Goal: Obtain resource: Download file/media

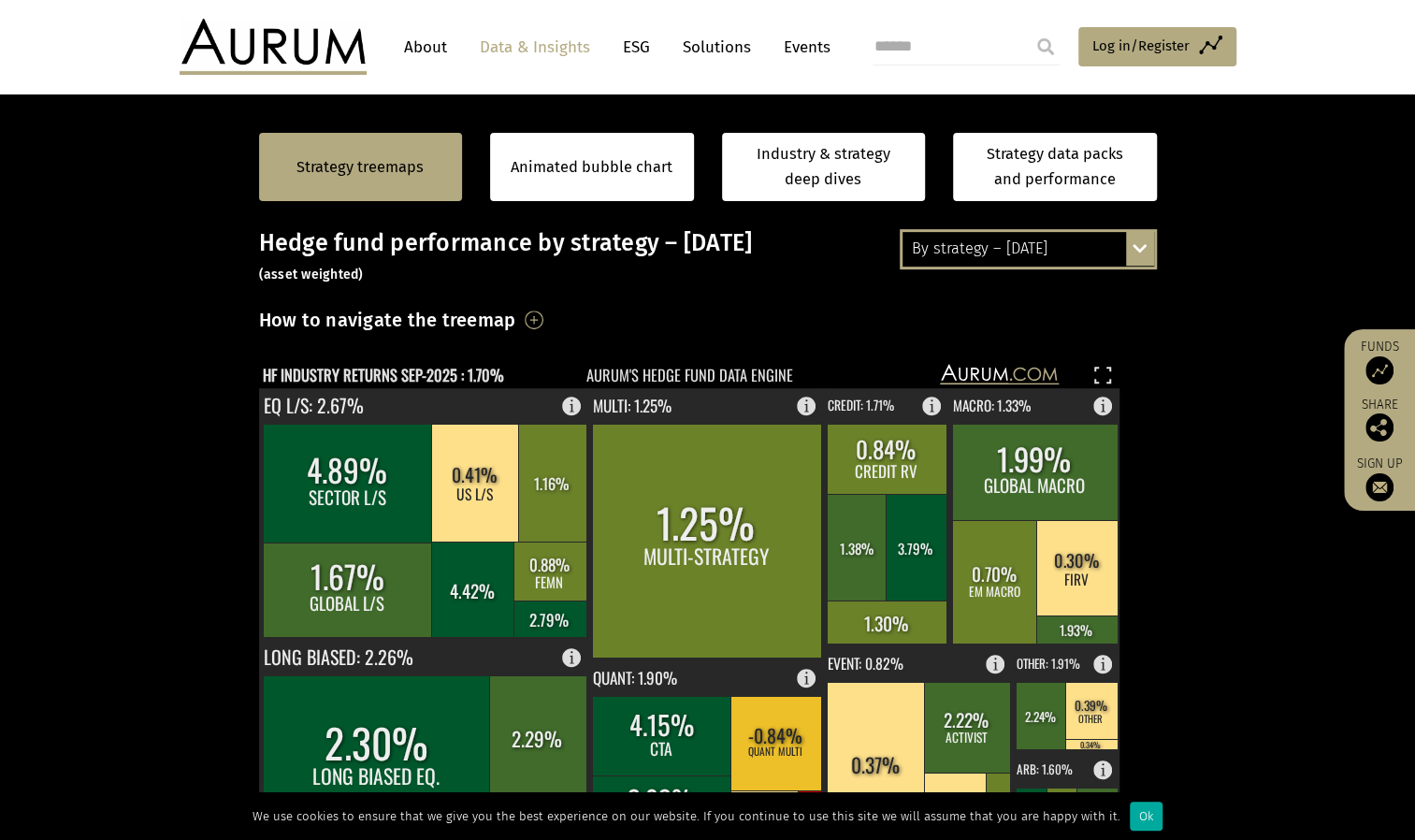
scroll to position [281, 0]
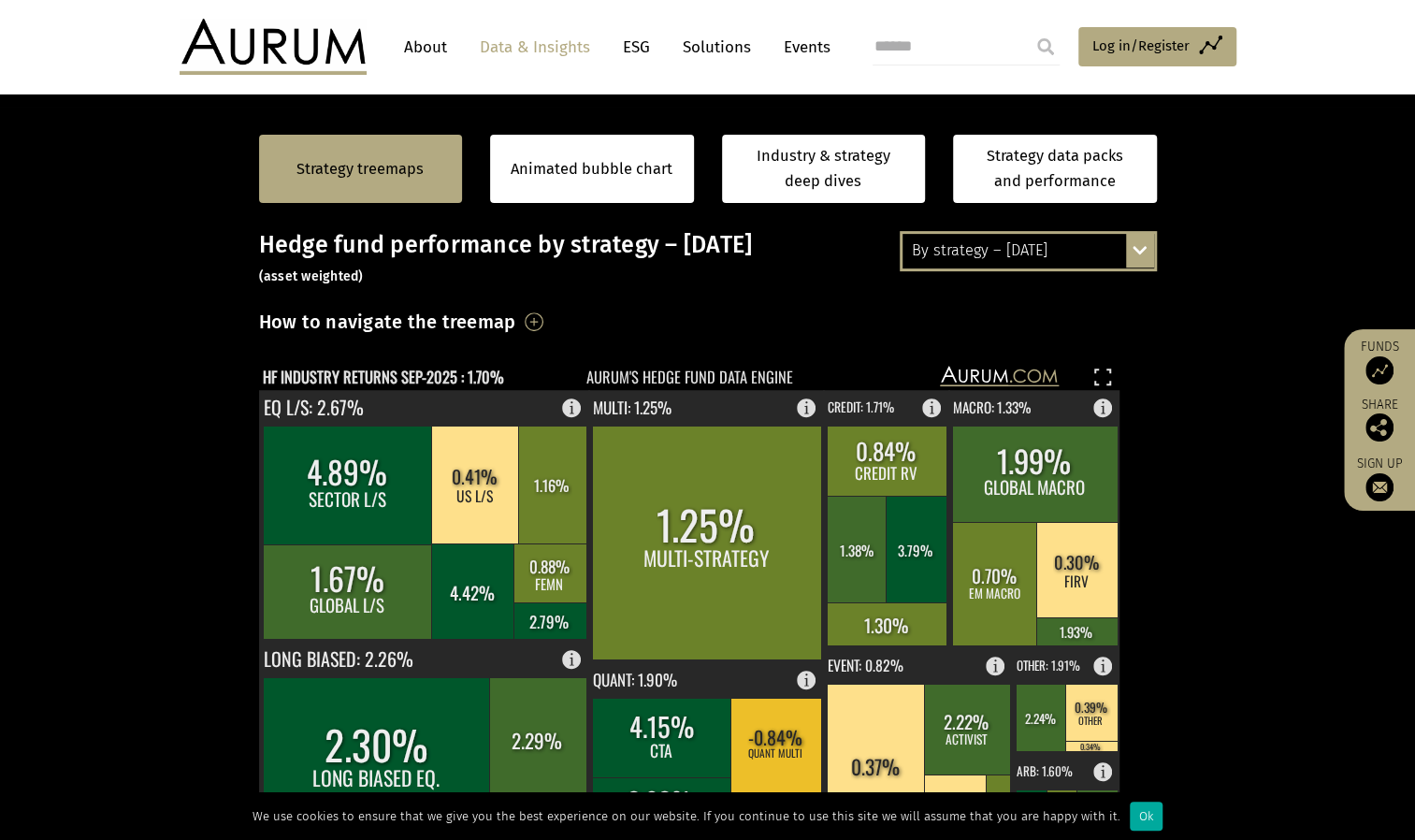
click at [1139, 252] on div "By strategy – [DATE] By strategy – [DATE] By strategy – year to date 2016 – [DA…" at bounding box center [1028, 251] width 257 height 40
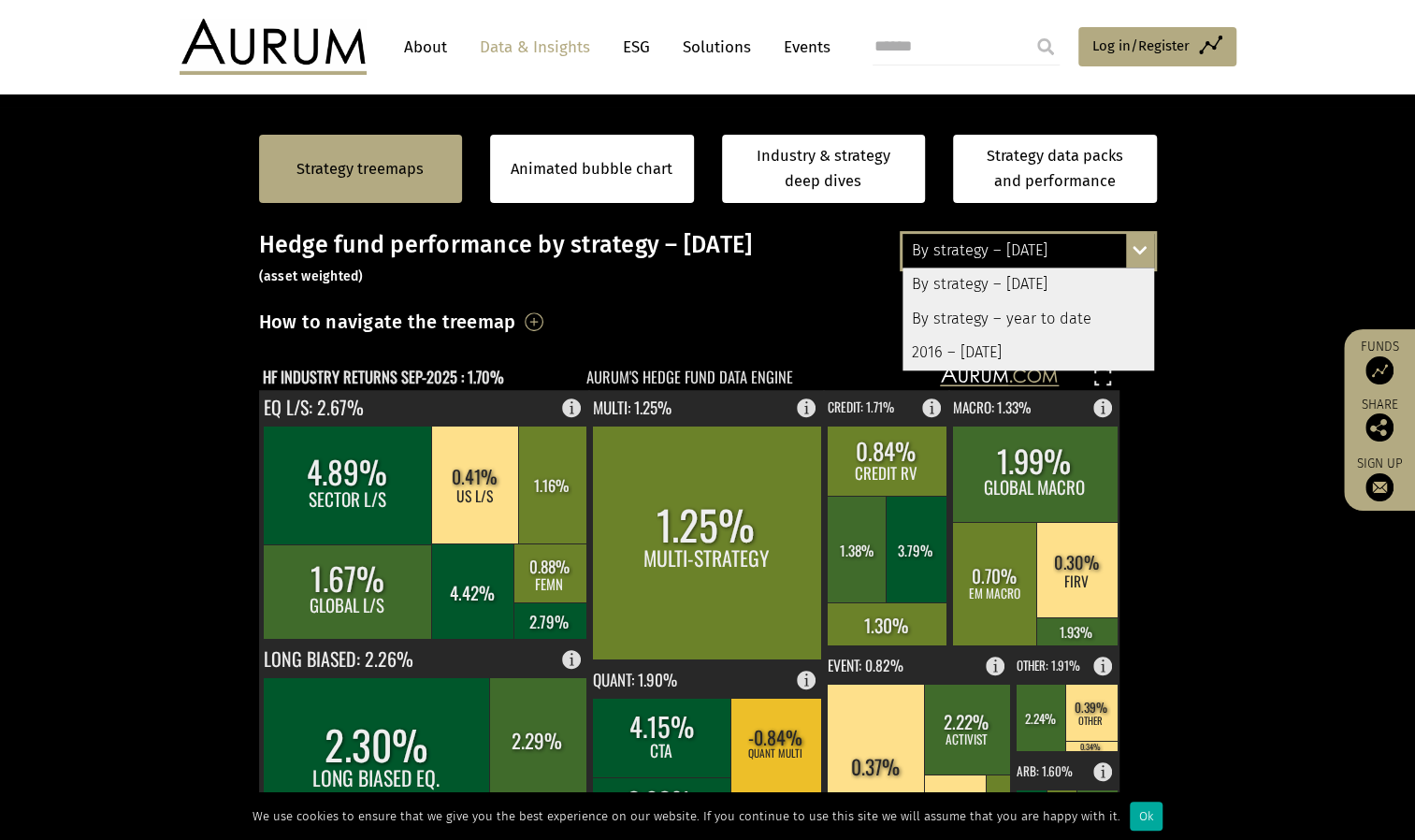
click at [1071, 316] on div "By strategy – year to date" at bounding box center [1028, 319] width 251 height 34
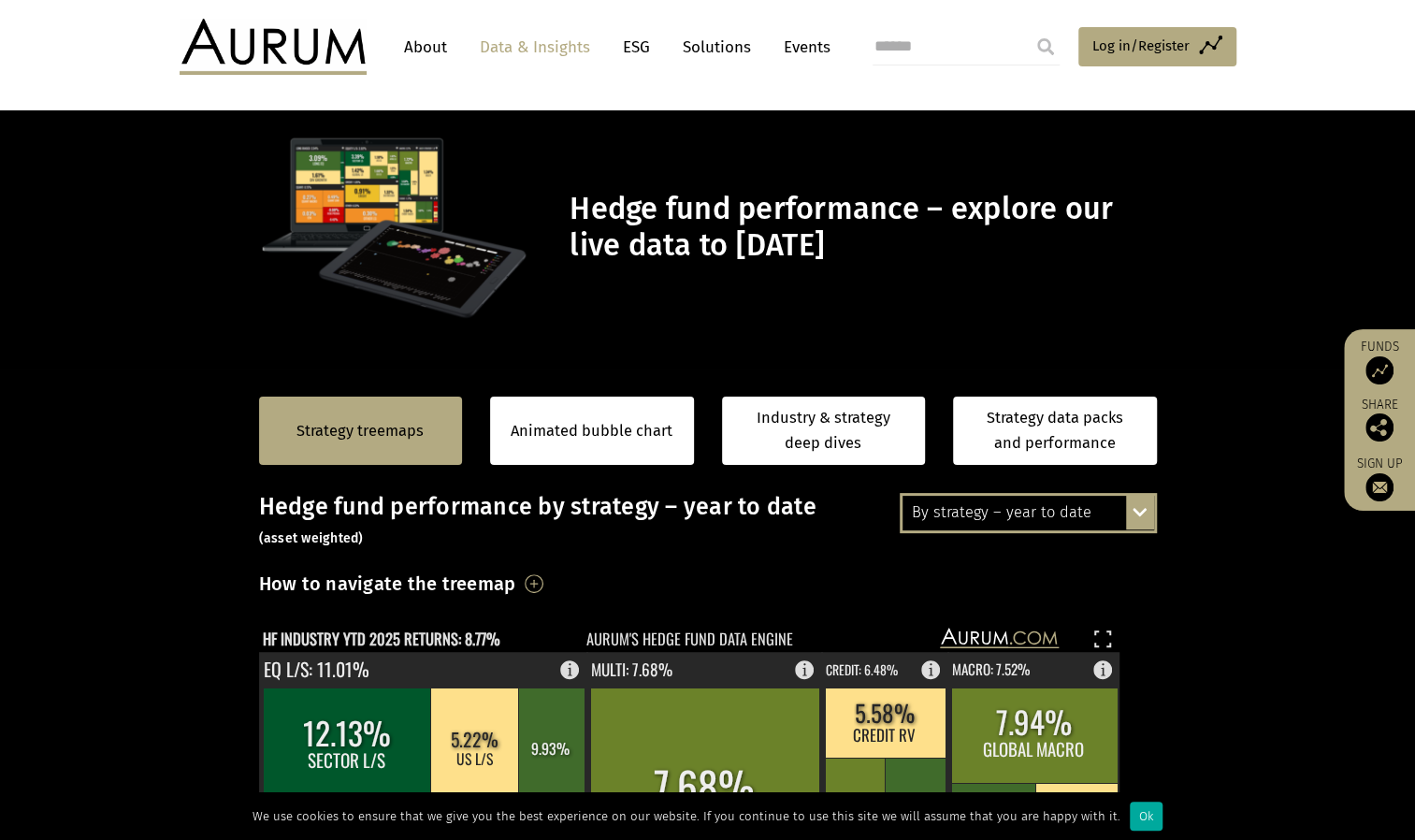
scroll to position [0, 0]
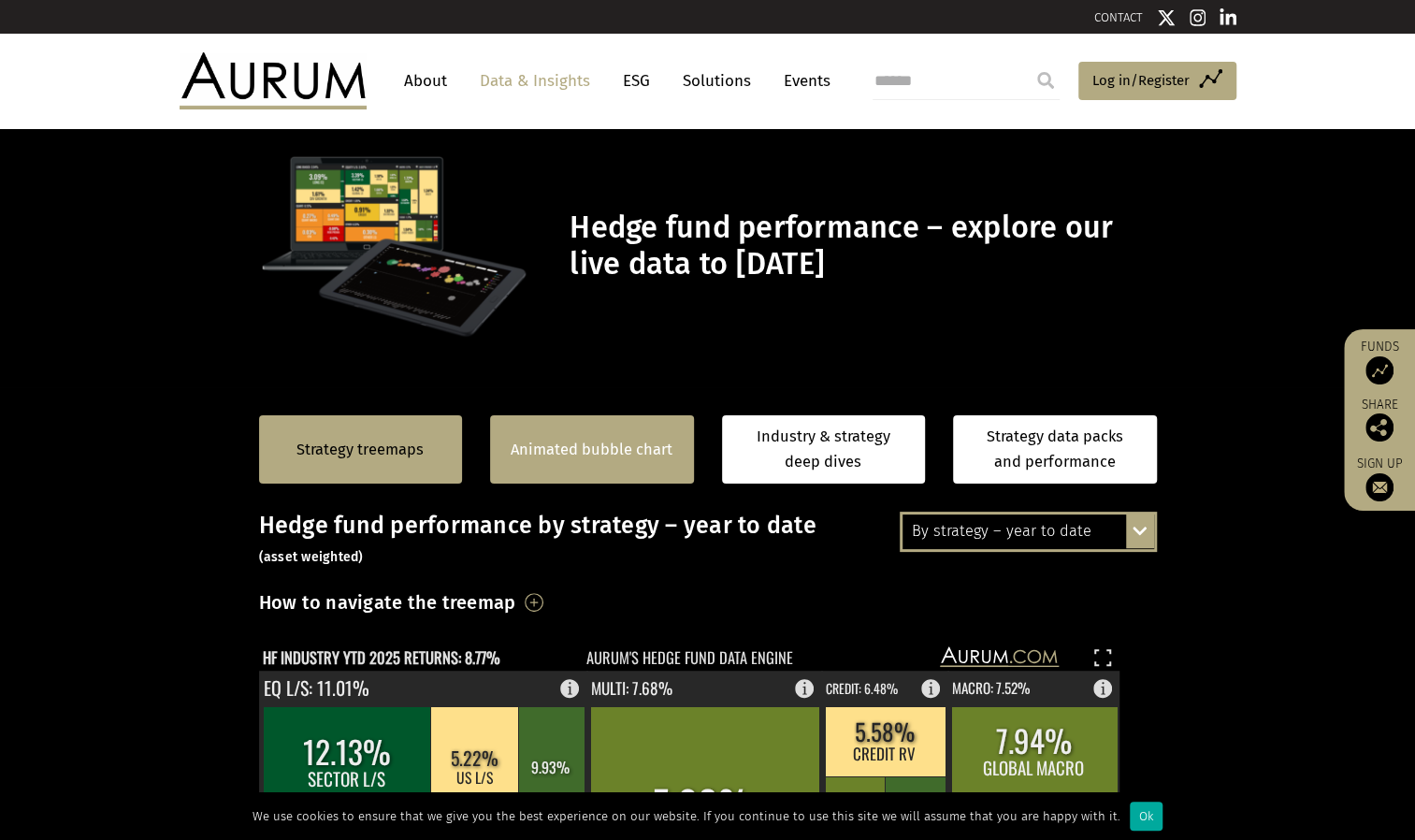
click at [522, 436] on div "Animated bubble chart" at bounding box center [592, 449] width 204 height 68
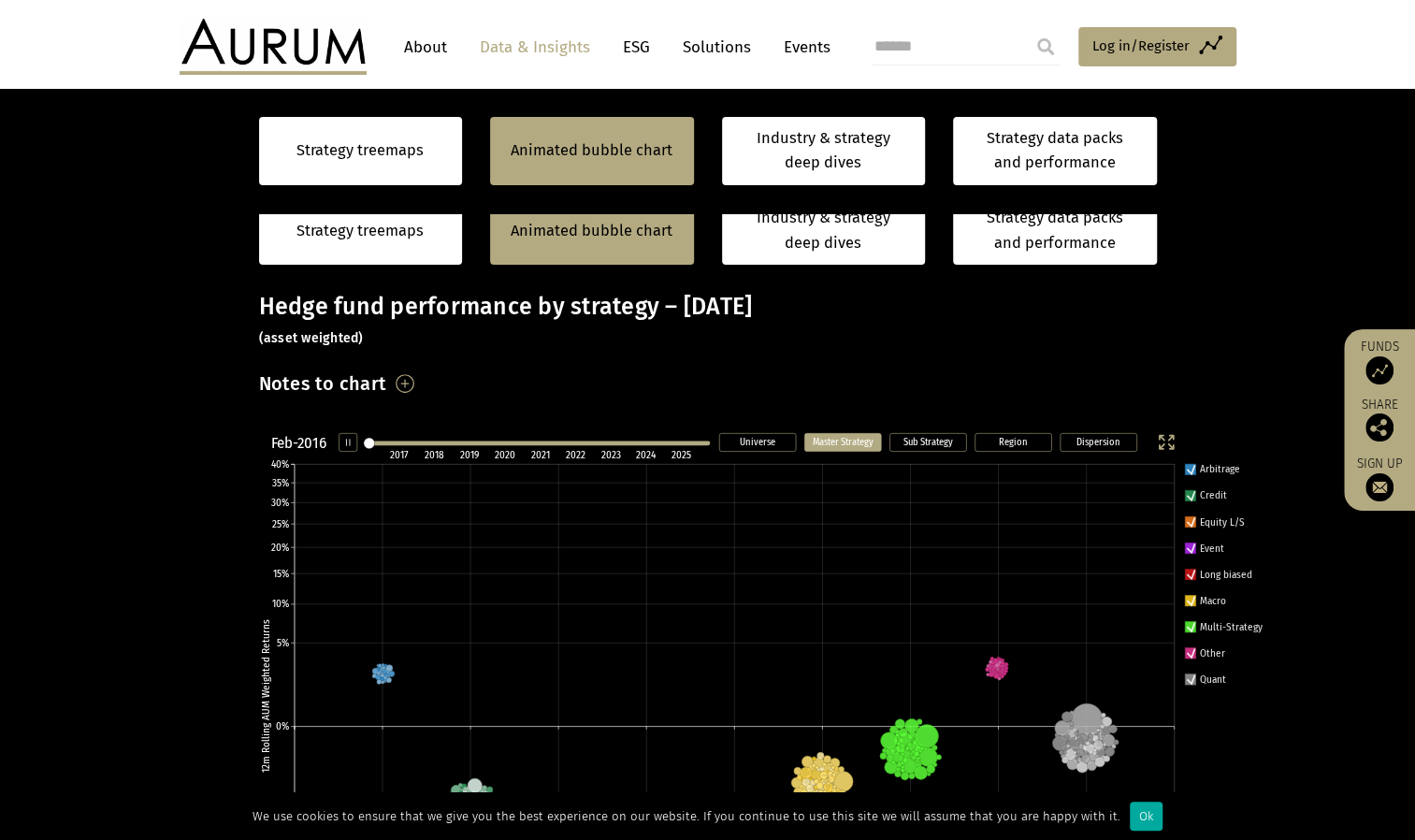
scroll to position [374, 0]
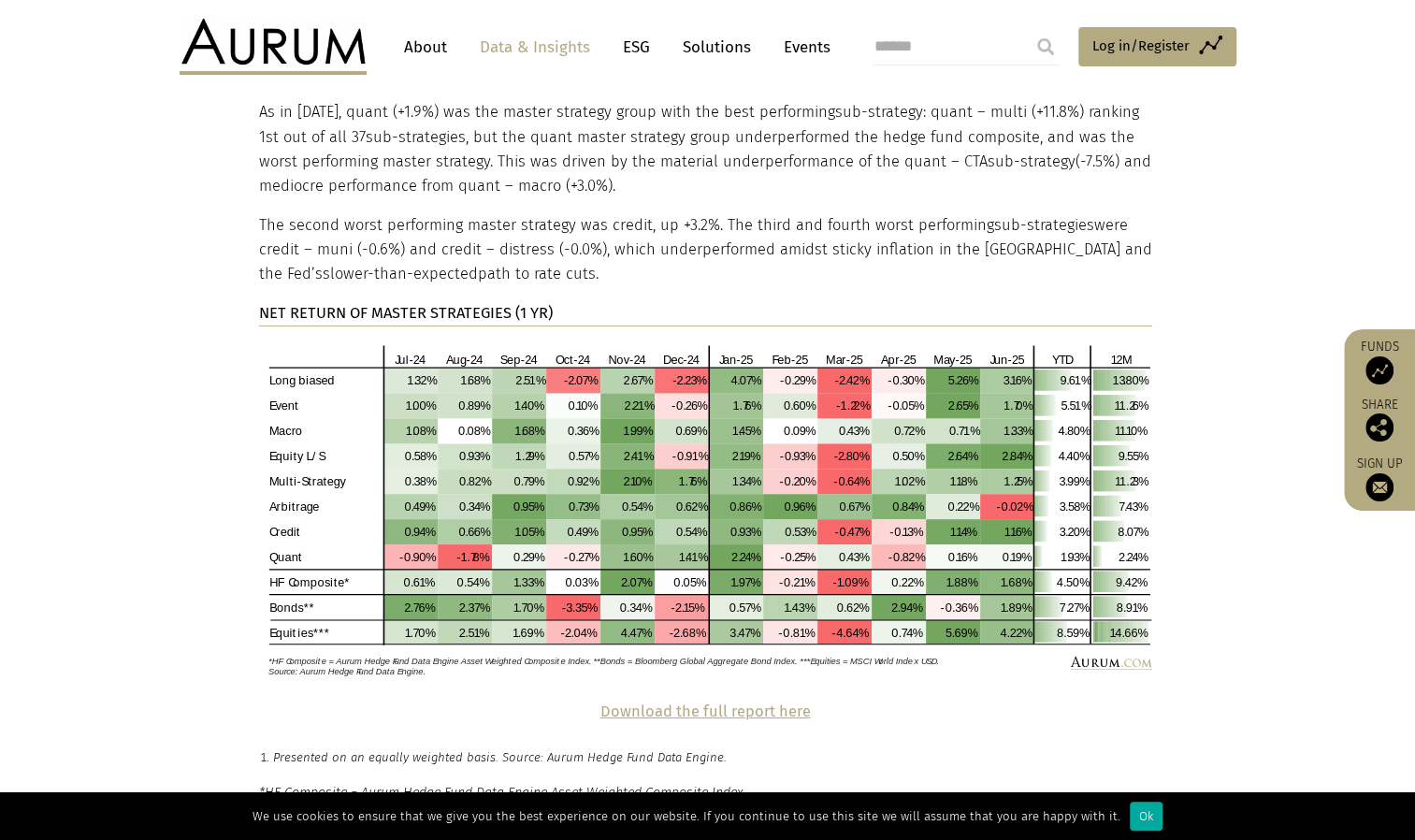
scroll to position [3784, 0]
click at [615, 494] on img at bounding box center [705, 509] width 893 height 336
drag, startPoint x: 287, startPoint y: 295, endPoint x: 262, endPoint y: 370, distance: 79.1
drag, startPoint x: 262, startPoint y: 370, endPoint x: 805, endPoint y: 381, distance: 543.1
drag, startPoint x: 805, startPoint y: 381, endPoint x: 1212, endPoint y: 298, distance: 415.4
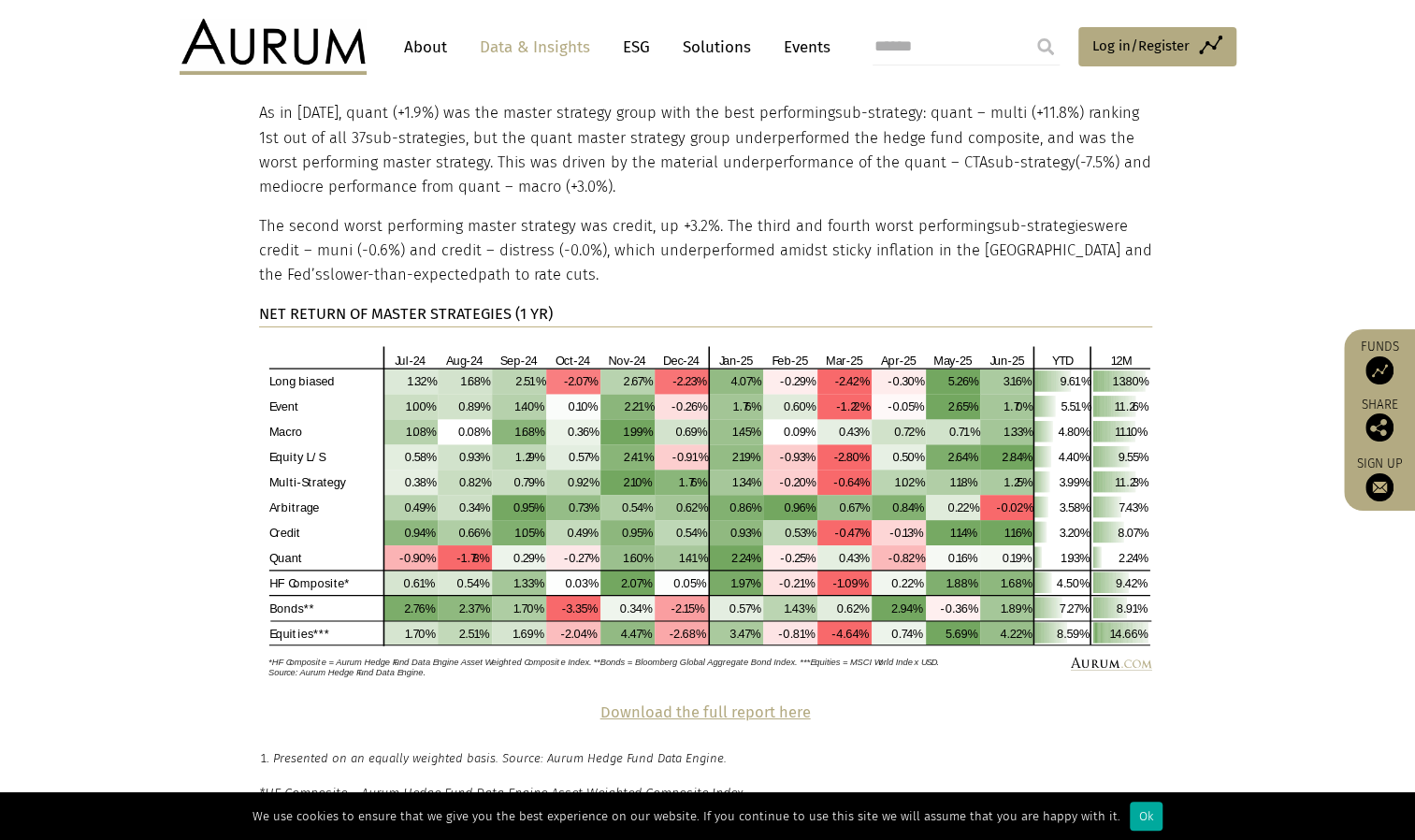
click at [1212, 298] on section "Strategy performance Long biased was the best performing headline strategy in H…" at bounding box center [707, 317] width 1415 height 766
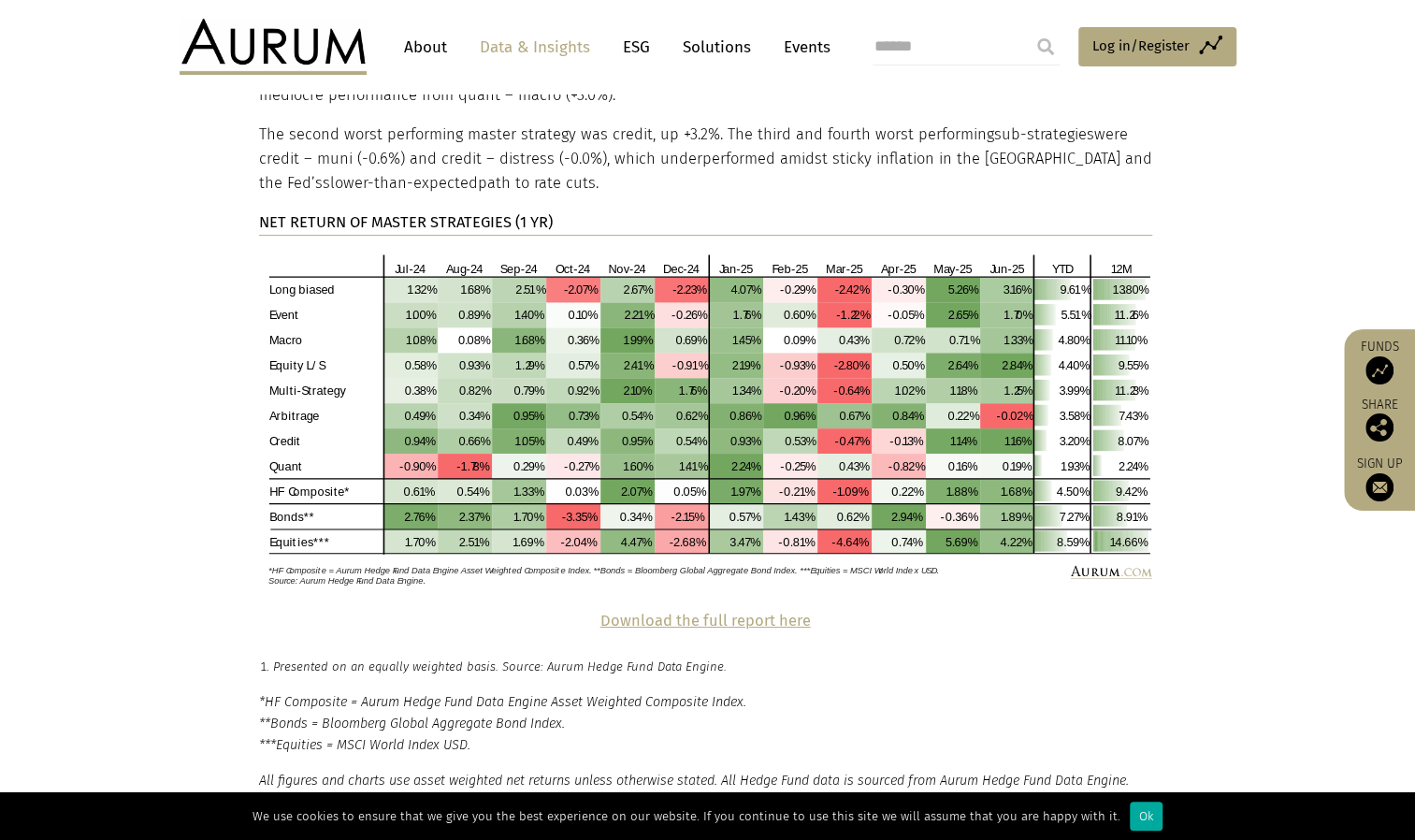
scroll to position [3877, 0]
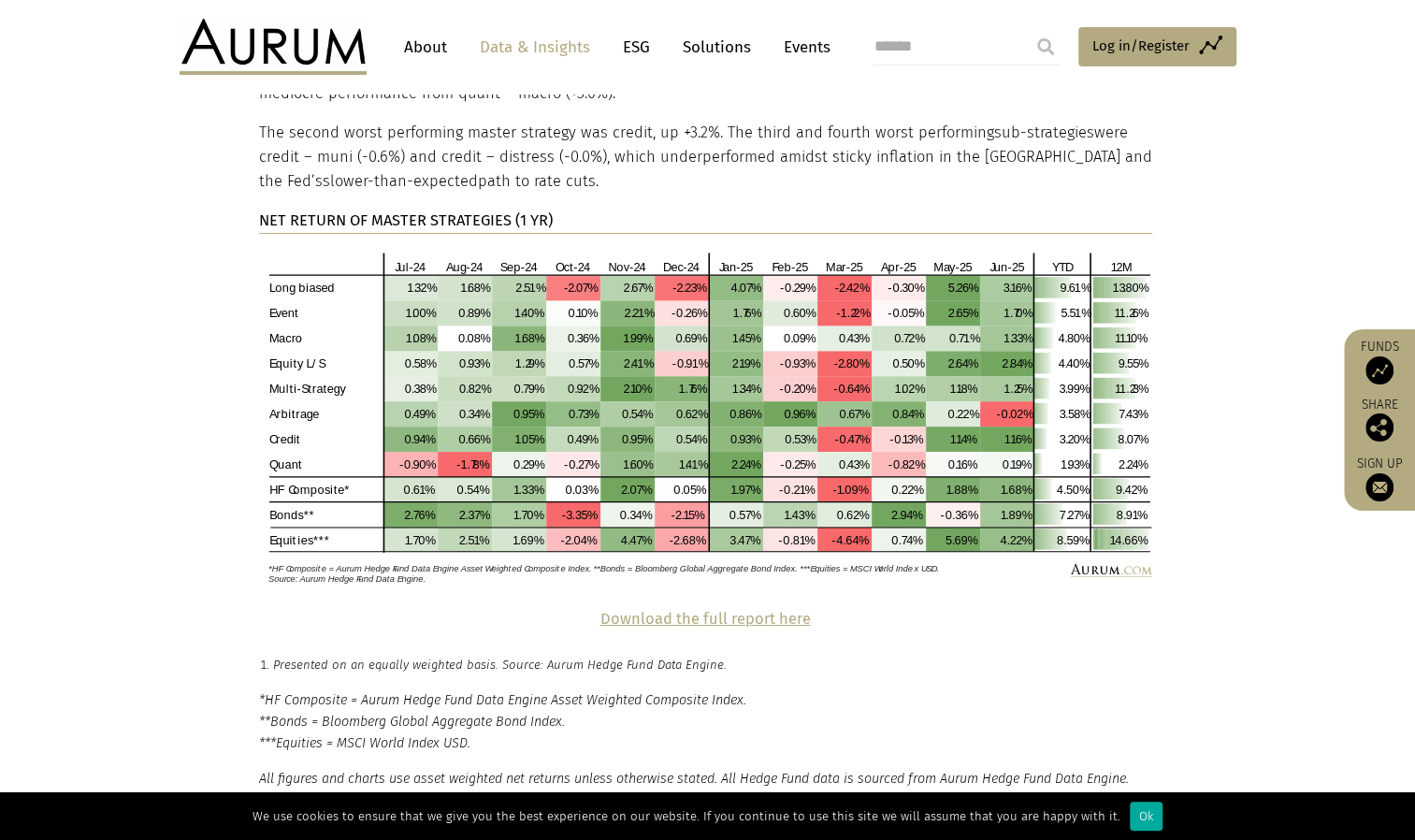
click at [728, 610] on strong "Download the full report here" at bounding box center [705, 619] width 211 height 18
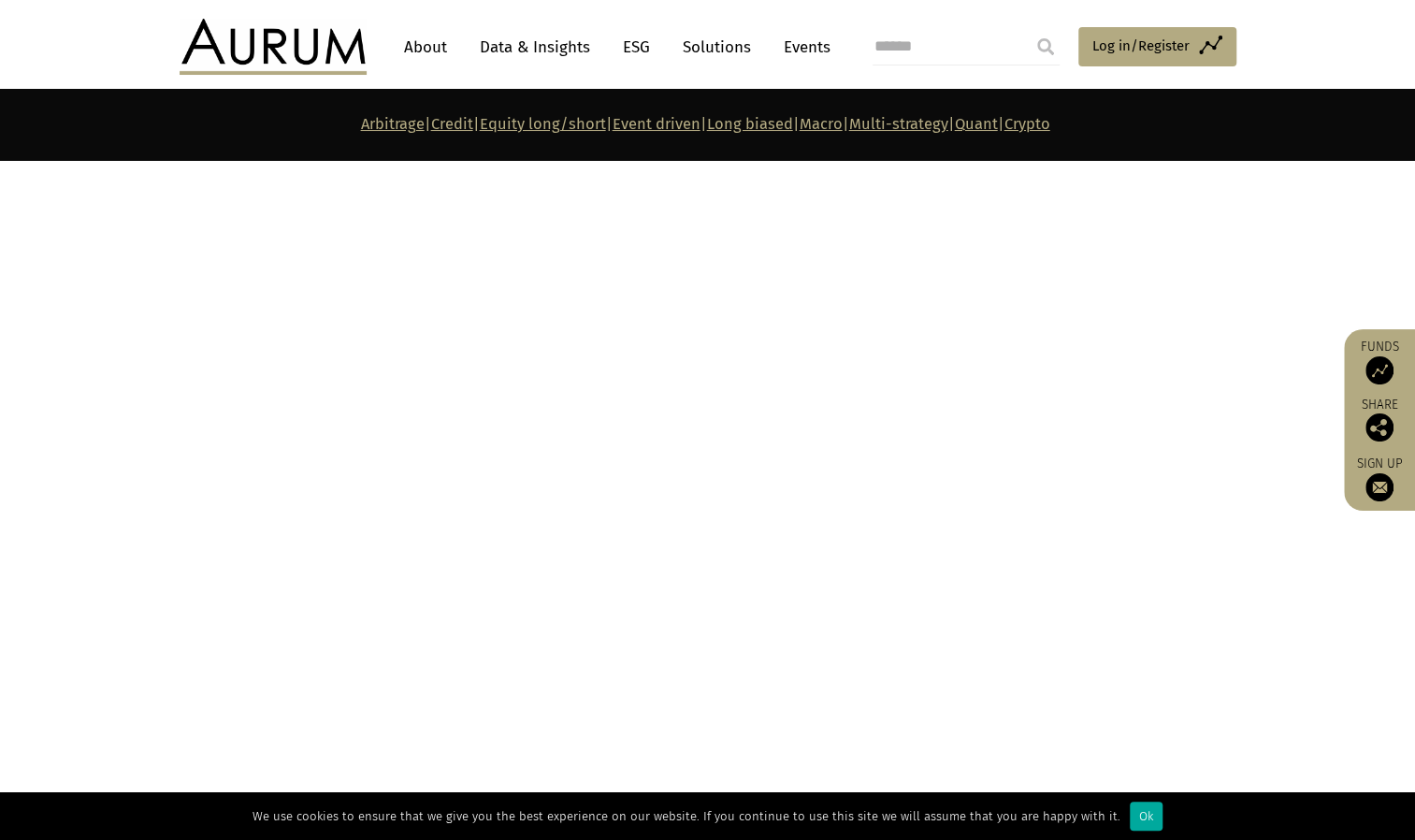
scroll to position [5516, 0]
